Goal: Task Accomplishment & Management: Use online tool/utility

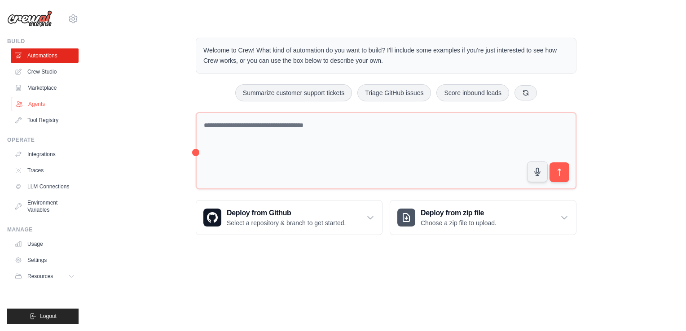
click at [35, 99] on link "Agents" at bounding box center [46, 104] width 68 height 14
